Goal: Ask a question

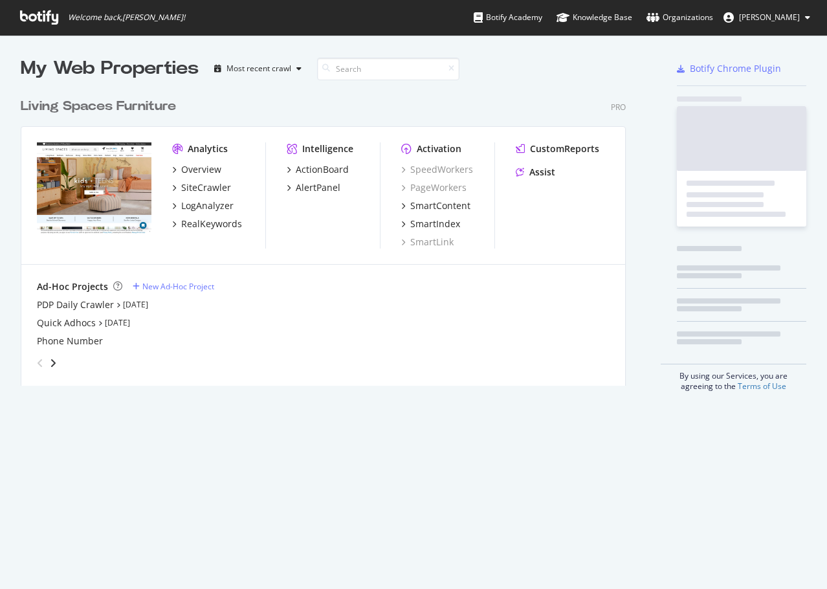
scroll to position [579, 807]
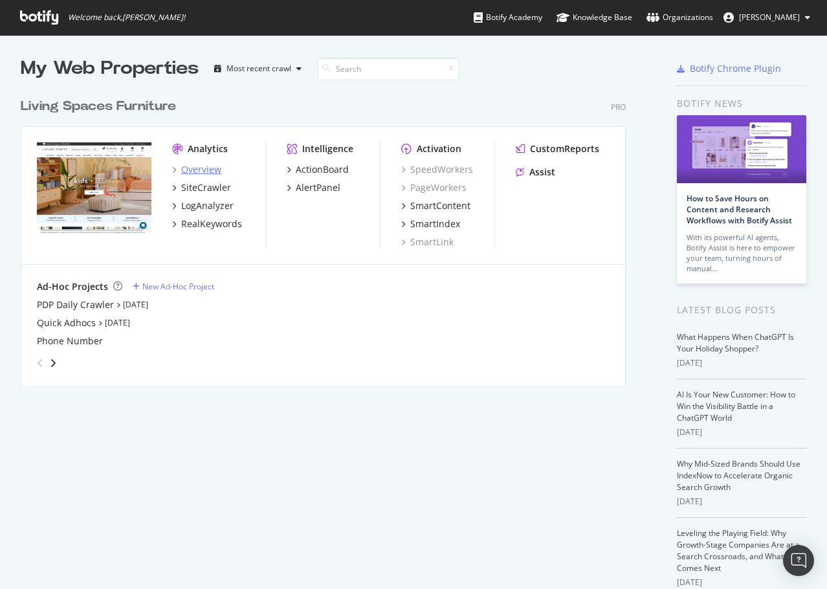
click at [177, 169] on div "Overview" at bounding box center [196, 169] width 49 height 13
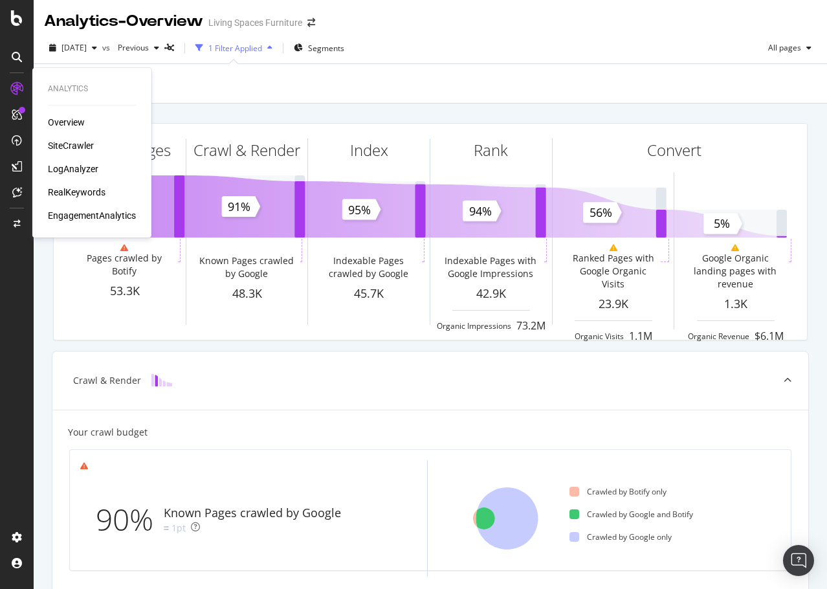
click at [71, 213] on div "EngagementAnalytics" at bounding box center [92, 215] width 88 height 13
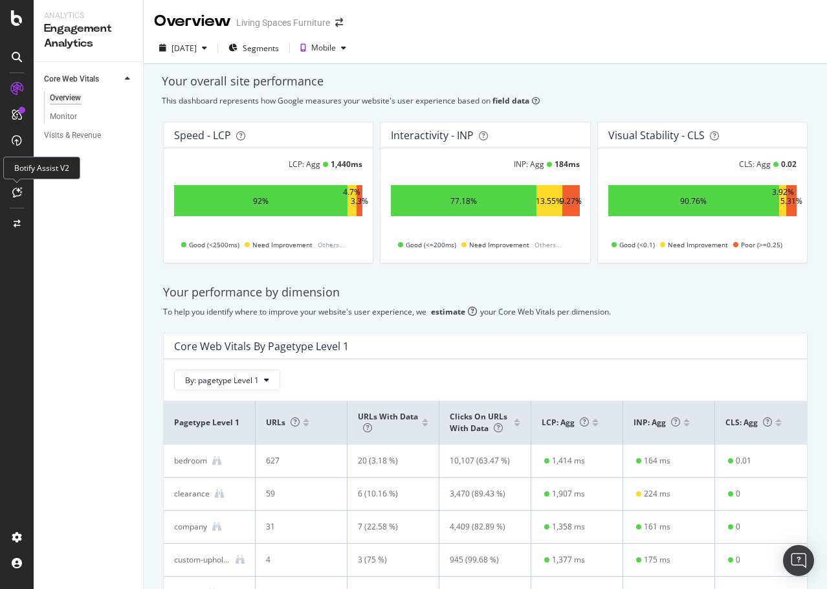
click at [15, 197] on icon at bounding box center [17, 192] width 10 height 10
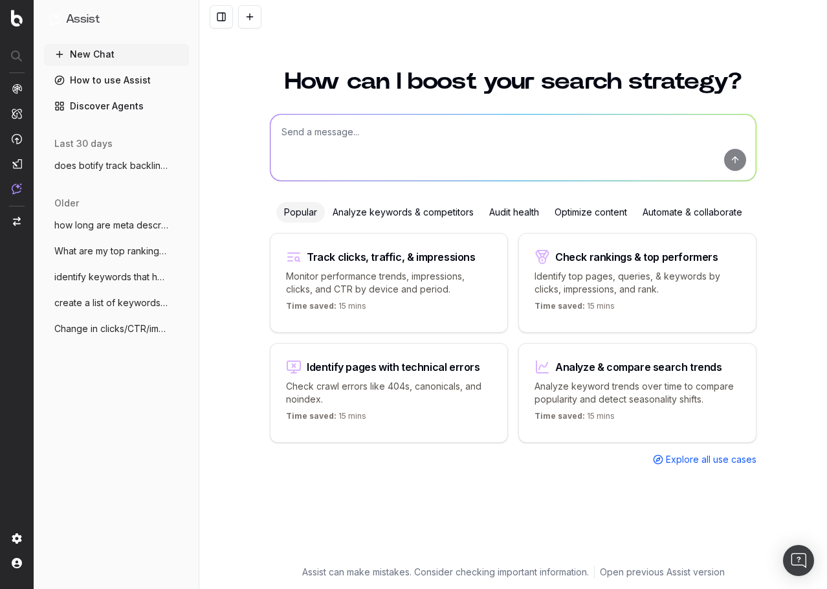
click at [463, 129] on textarea at bounding box center [512, 148] width 485 height 66
type textarea "does my account offer backlink analytics"
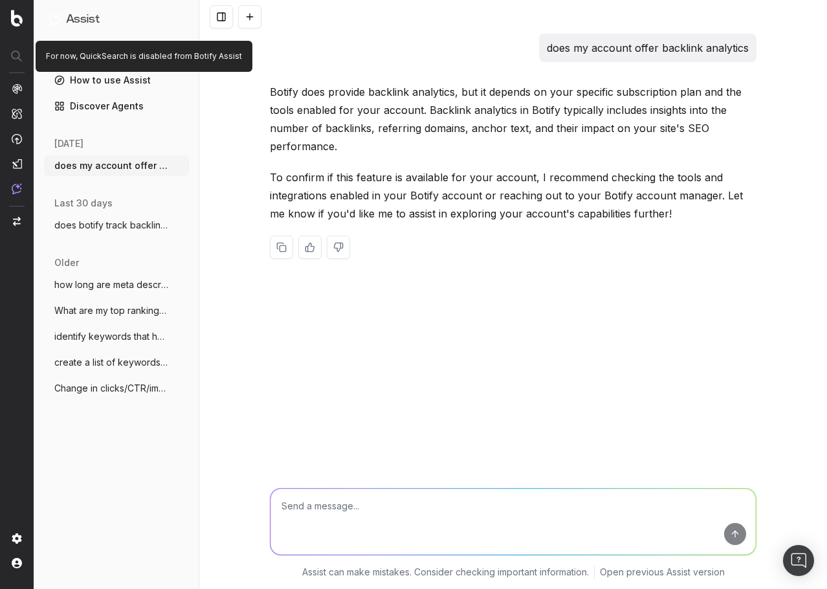
click at [10, 58] on div at bounding box center [17, 56] width 32 height 23
click at [12, 49] on div at bounding box center [17, 56] width 32 height 23
